Goal: Transaction & Acquisition: Purchase product/service

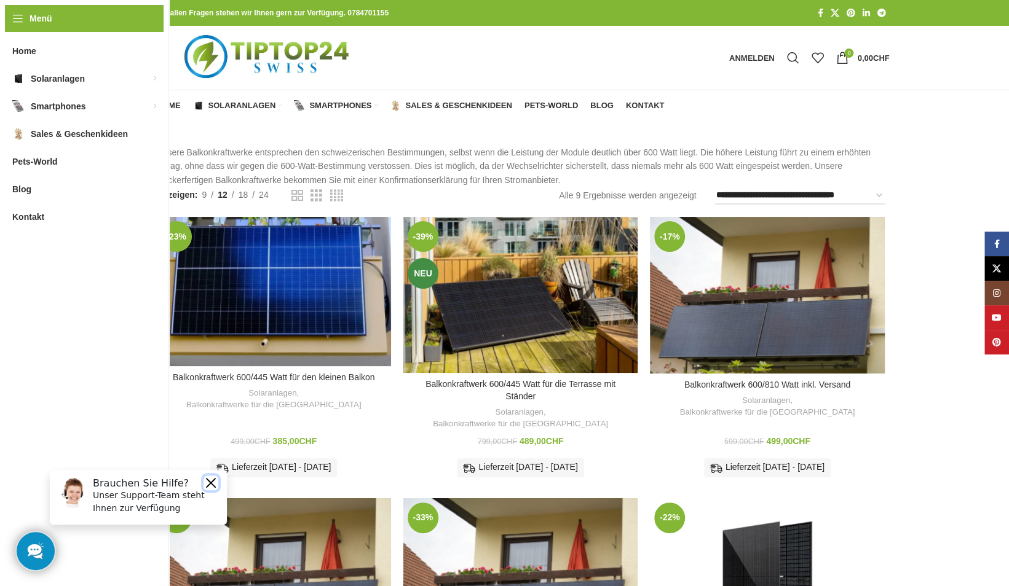
click at [209, 484] on button "Close" at bounding box center [210, 483] width 15 height 15
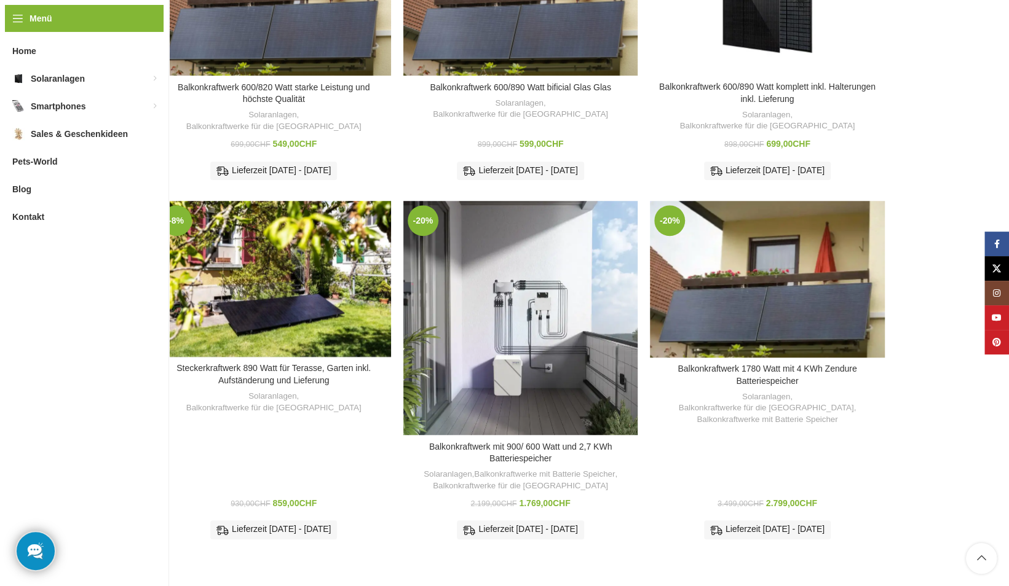
scroll to position [553, 0]
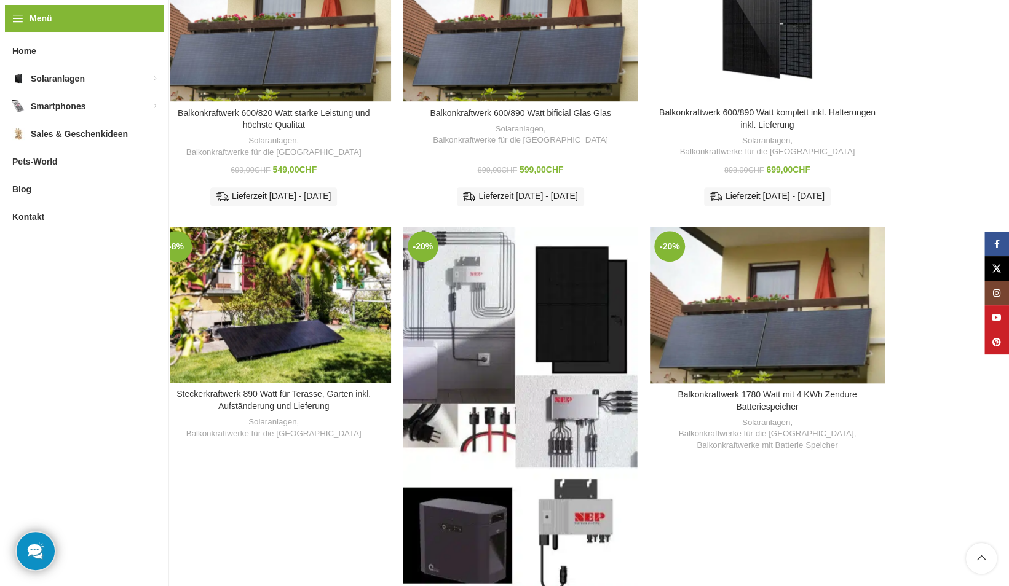
click at [482, 352] on div "Balkonkraftwerk mit 900/ 600 Watt und 2,7 KWh Batteriespeicher" at bounding box center [491, 410] width 58 height 366
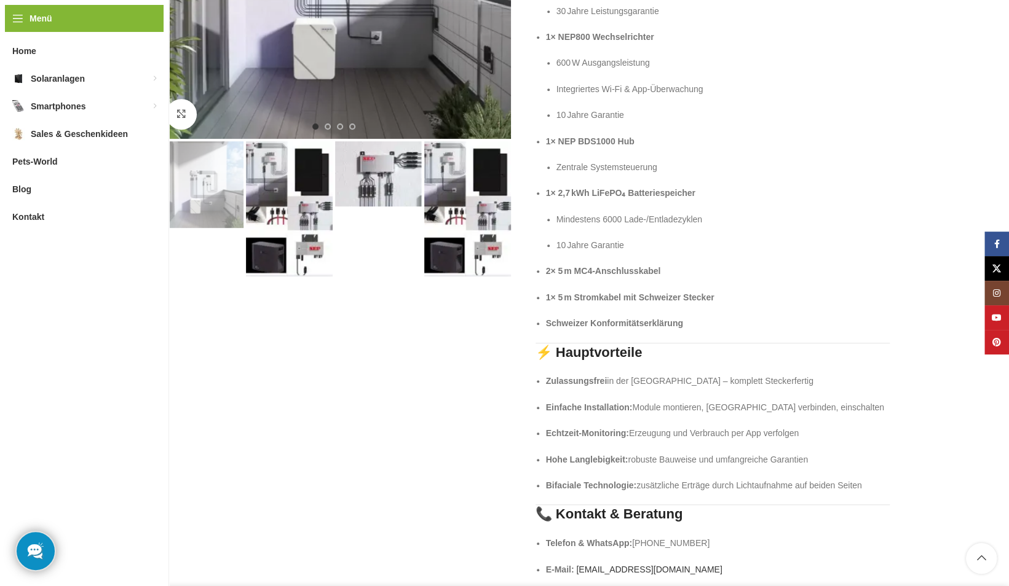
scroll to position [369, 0]
